Goal: Information Seeking & Learning: Learn about a topic

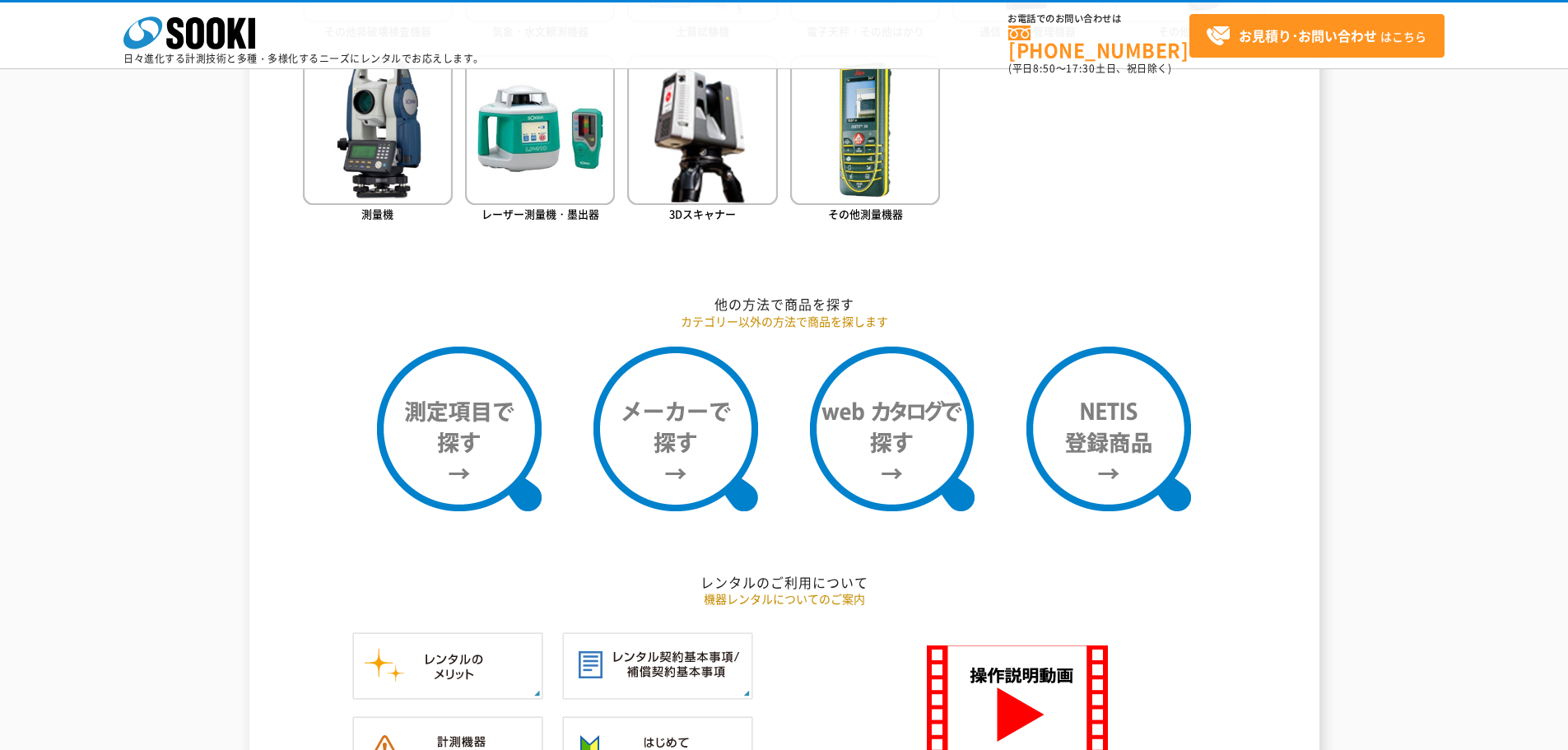
scroll to position [1317, 0]
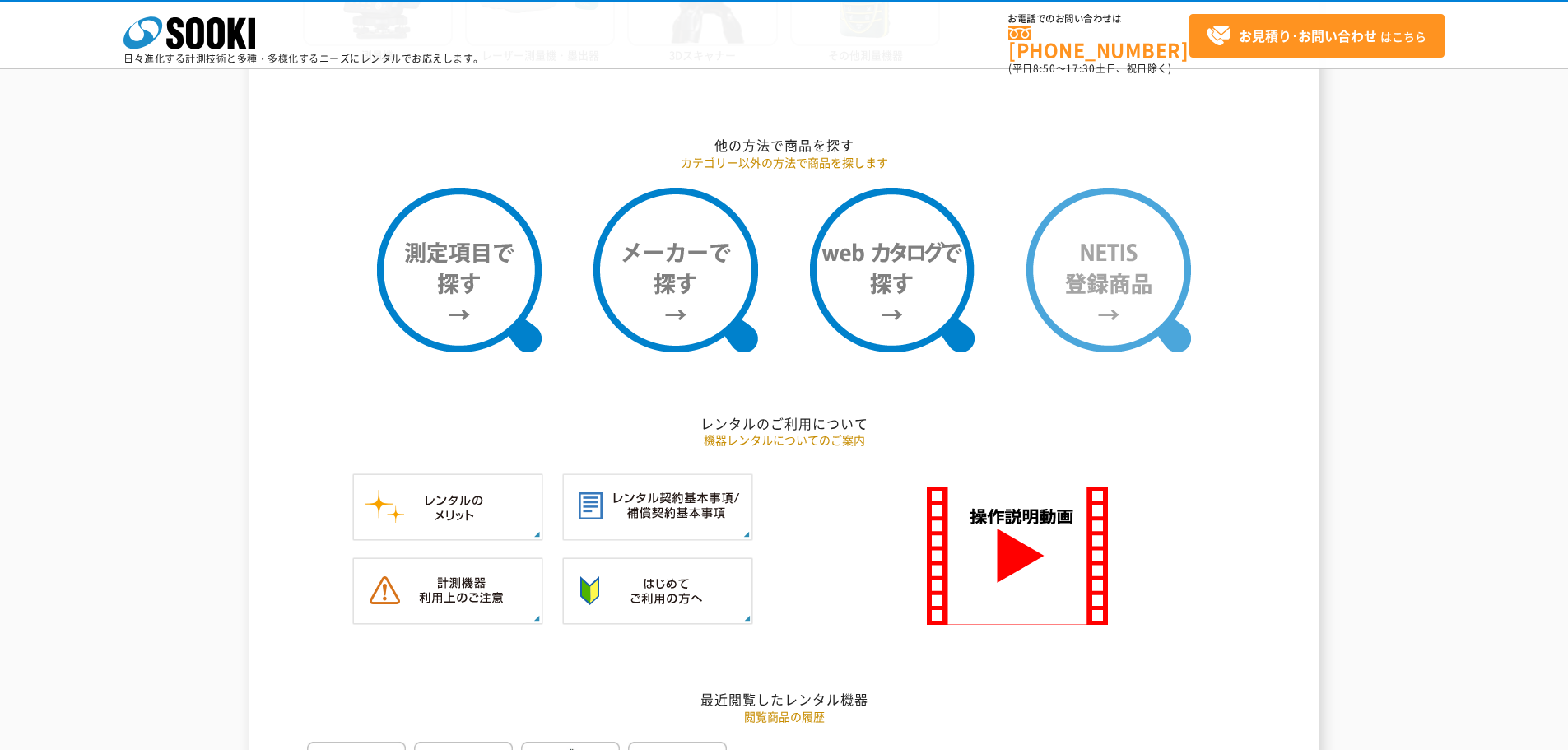
click at [1089, 302] on img at bounding box center [1109, 270] width 165 height 165
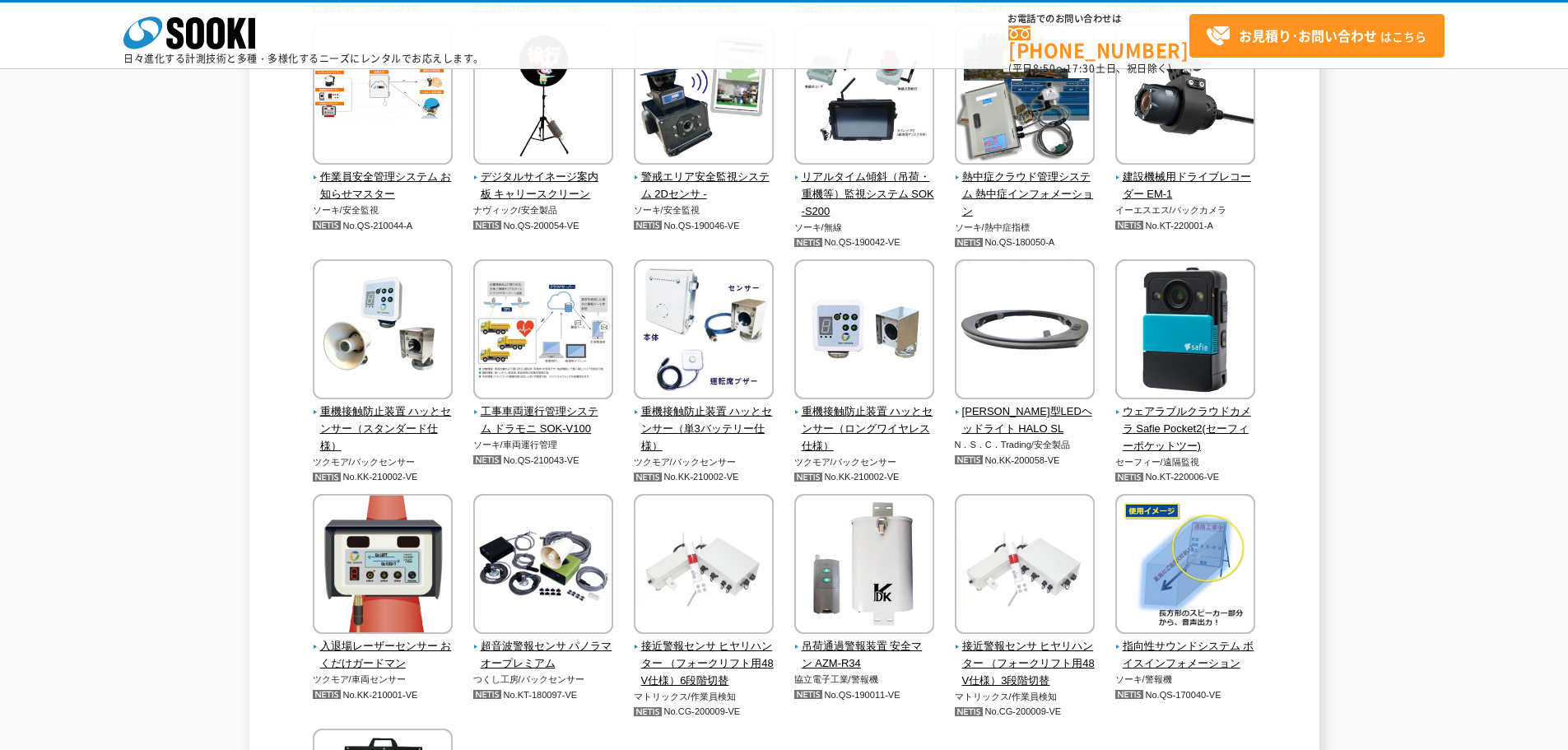
scroll to position [3706, 0]
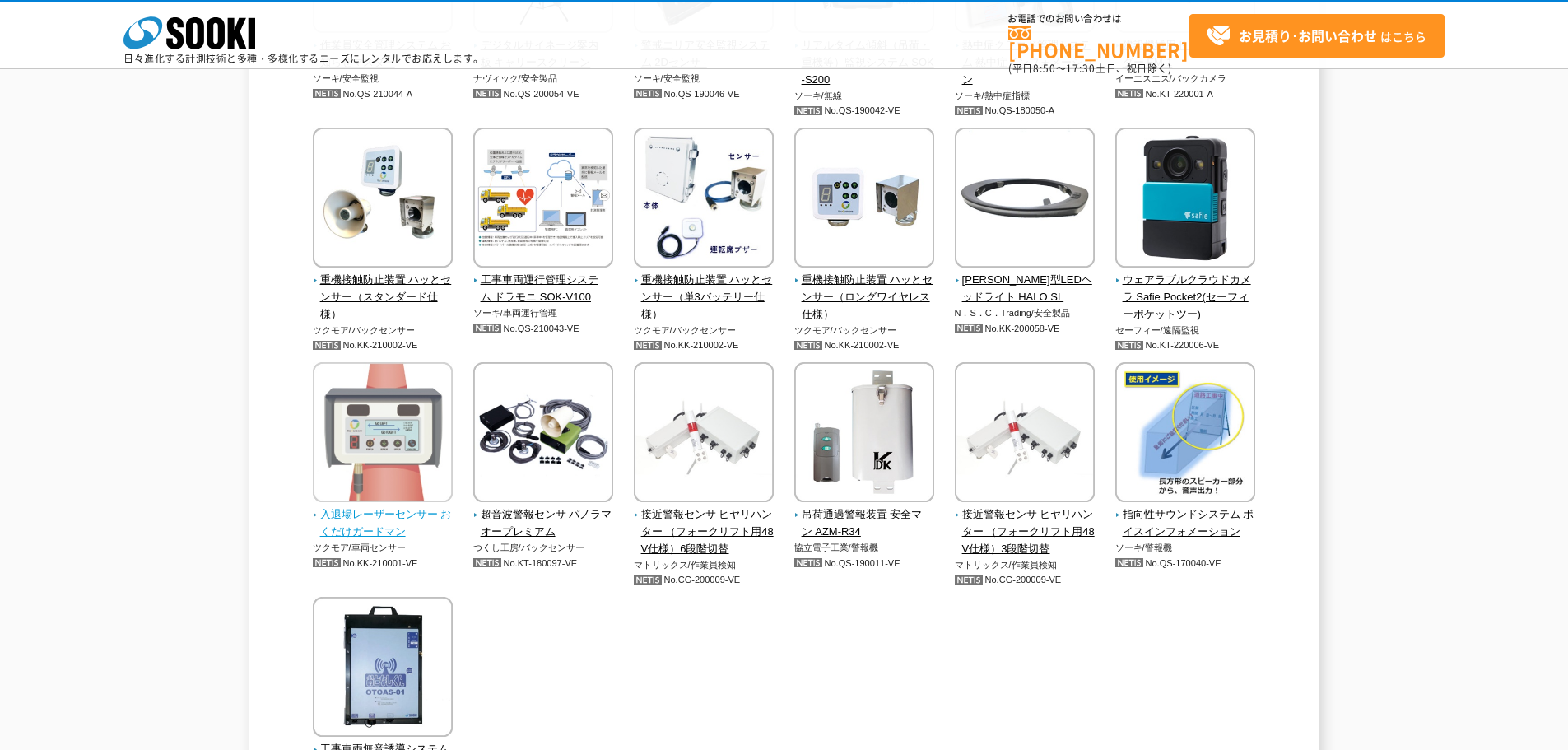
click at [374, 506] on img at bounding box center [382, 435] width 140 height 144
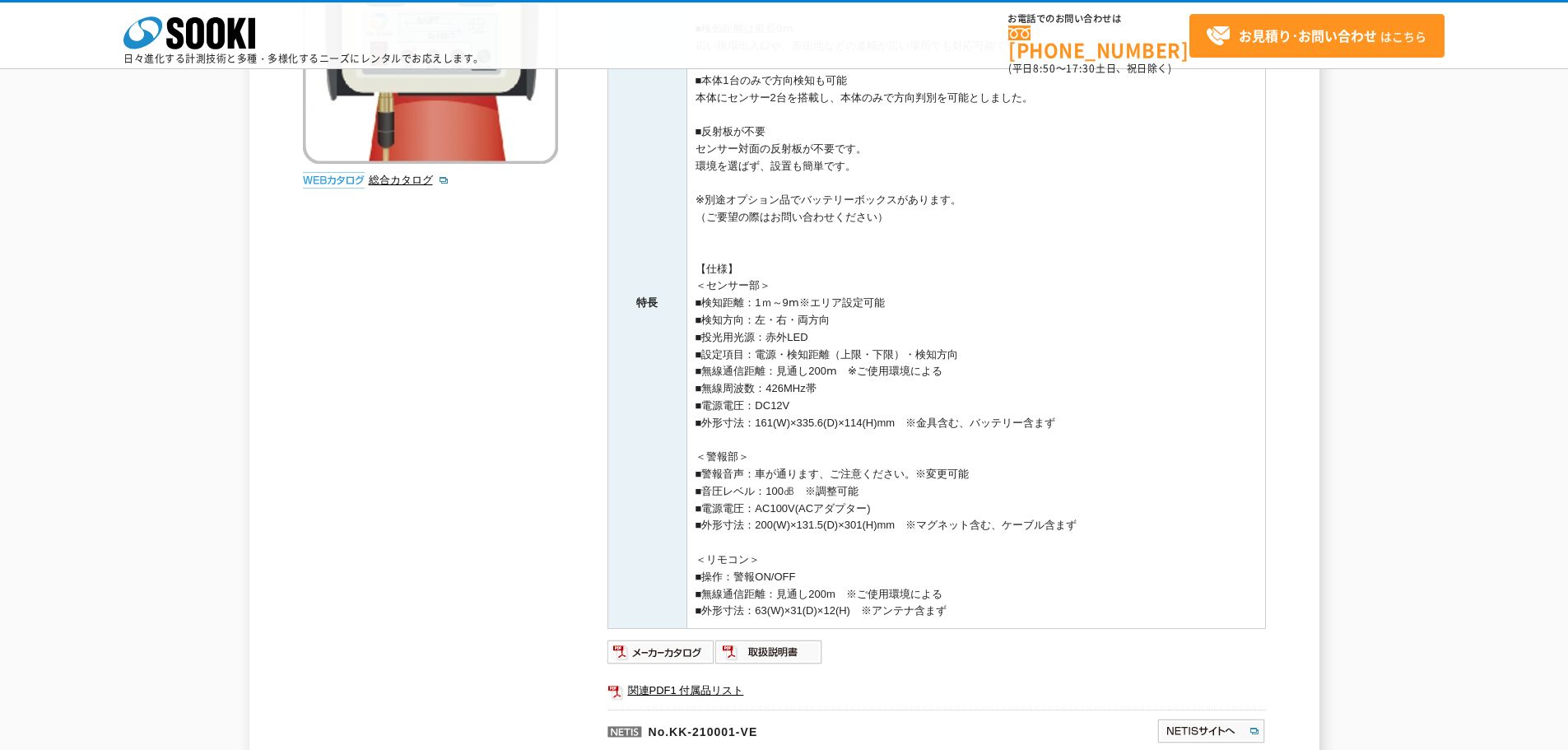
scroll to position [412, 0]
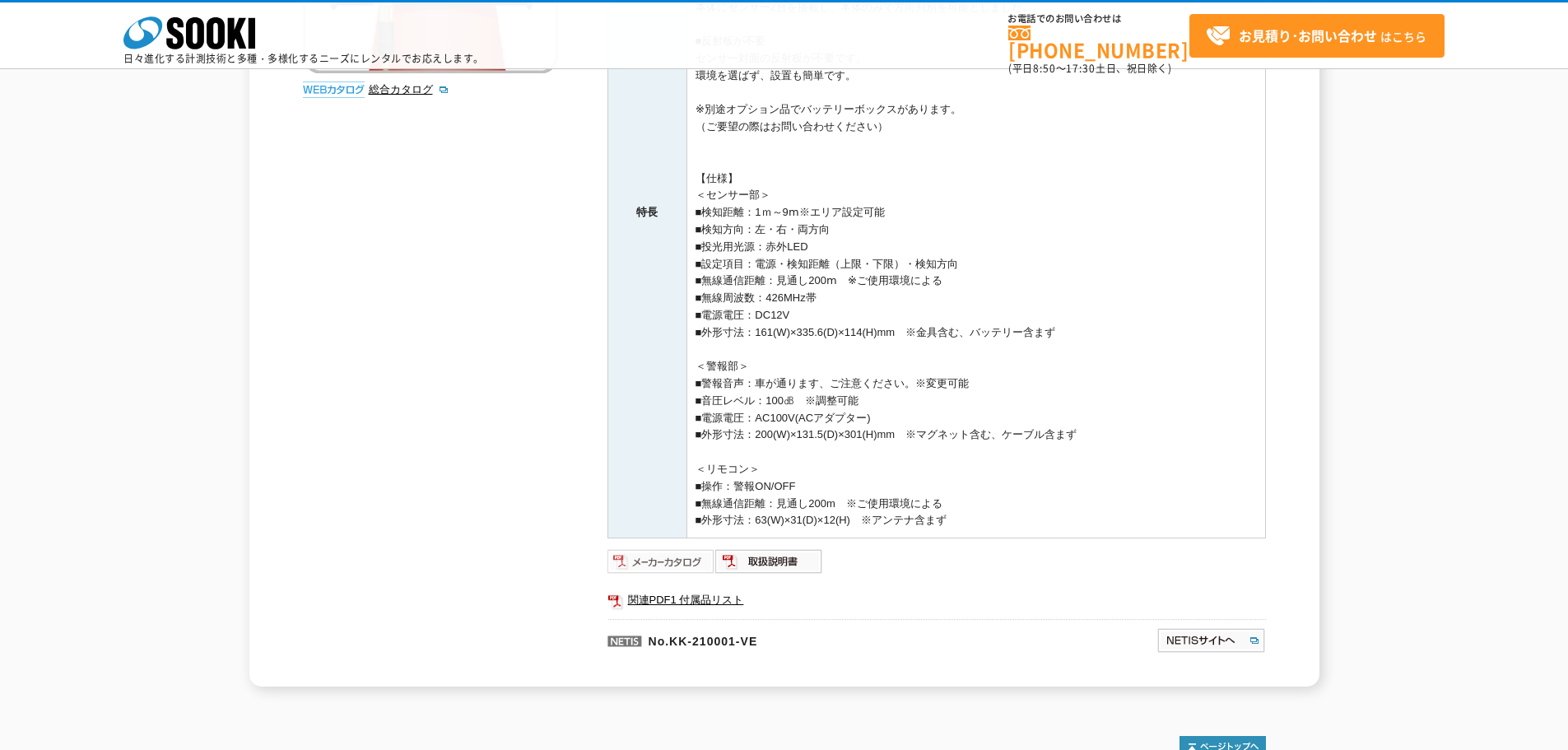
click at [670, 566] on img at bounding box center [661, 561] width 108 height 26
click at [709, 606] on link "関連PDF1 付属品リスト" at bounding box center [936, 600] width 658 height 22
click at [727, 561] on img at bounding box center [769, 561] width 108 height 26
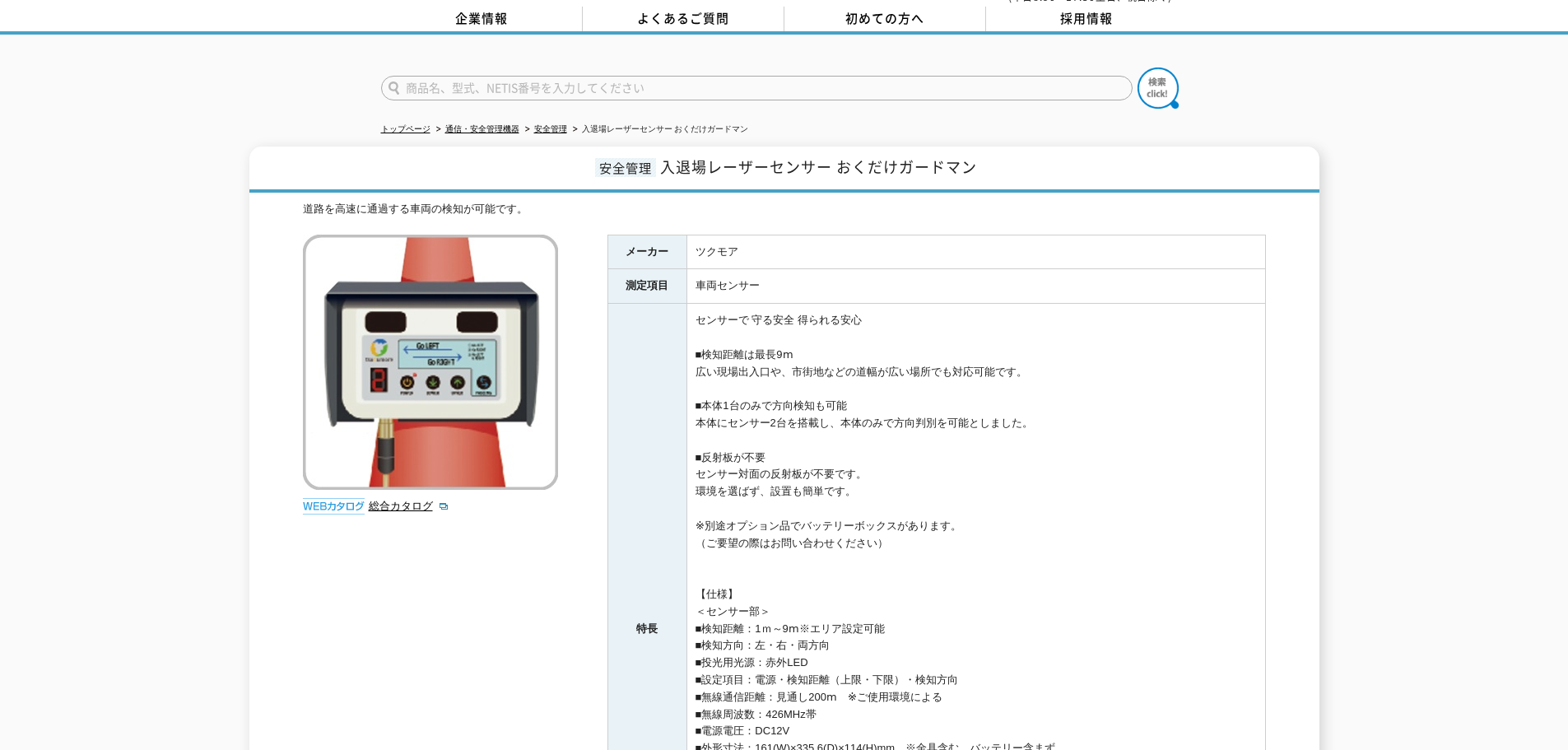
scroll to position [0, 0]
